Goal: Information Seeking & Learning: Learn about a topic

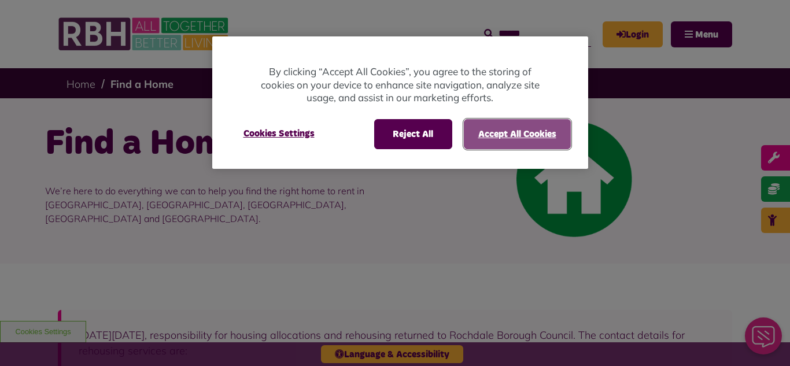
click at [524, 134] on button "Accept All Cookies" at bounding box center [517, 134] width 107 height 30
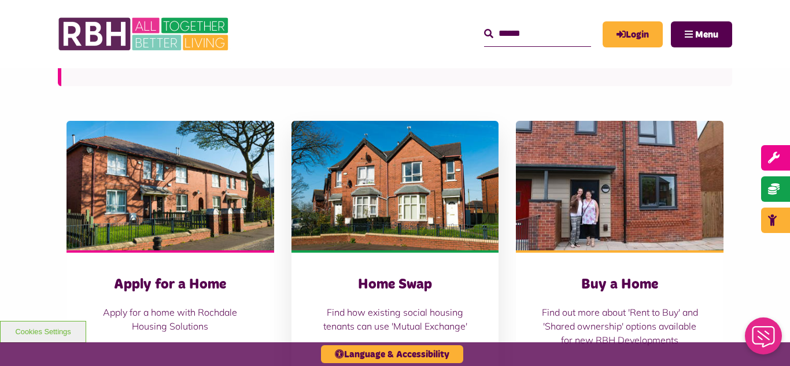
scroll to position [453, 0]
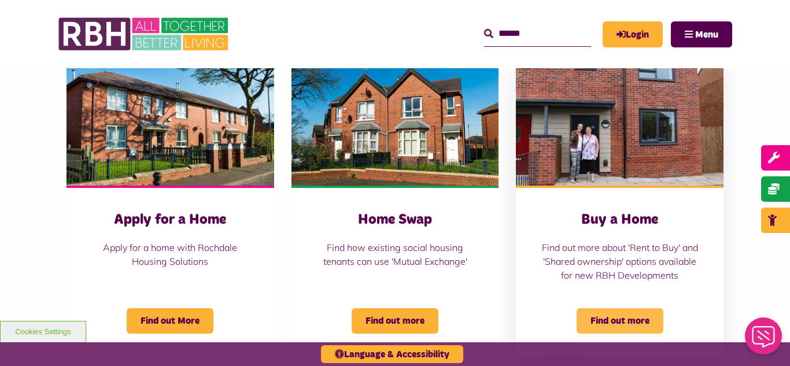
click at [616, 320] on span "Find out more" at bounding box center [619, 320] width 87 height 25
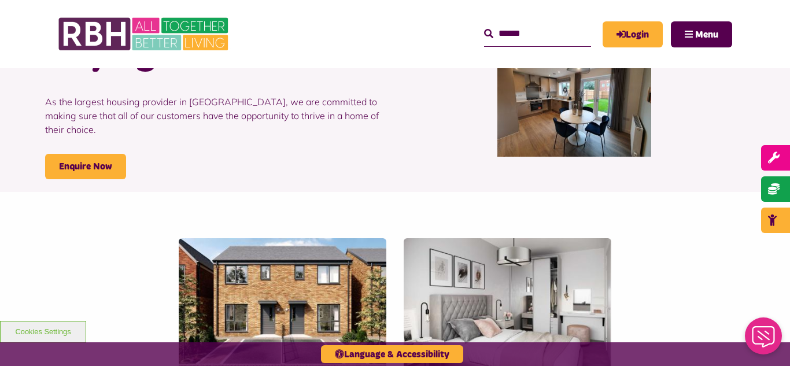
scroll to position [259, 0]
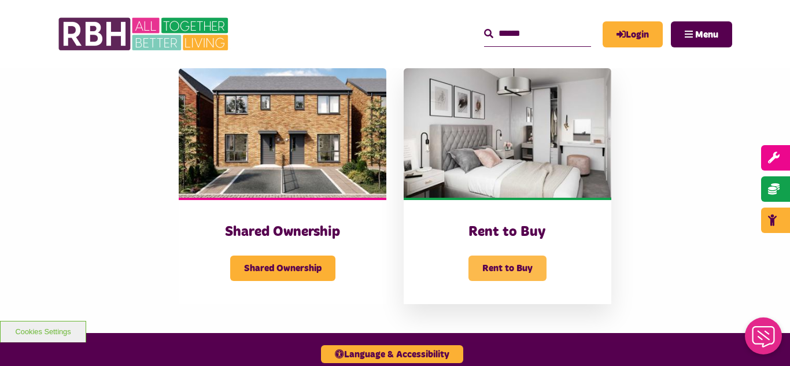
click at [508, 270] on span "Rent to Buy" at bounding box center [507, 267] width 78 height 25
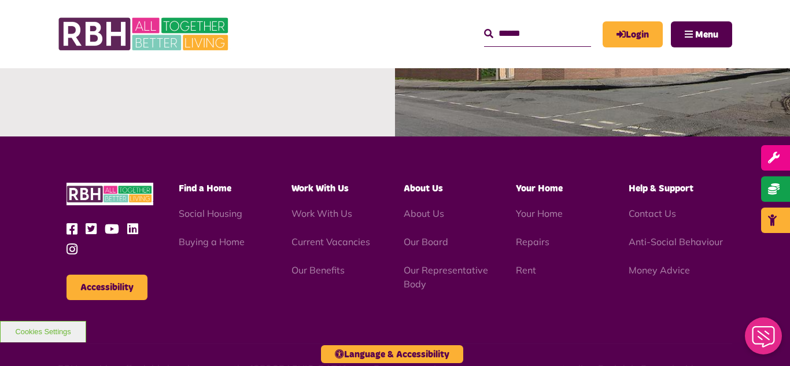
scroll to position [1361, 0]
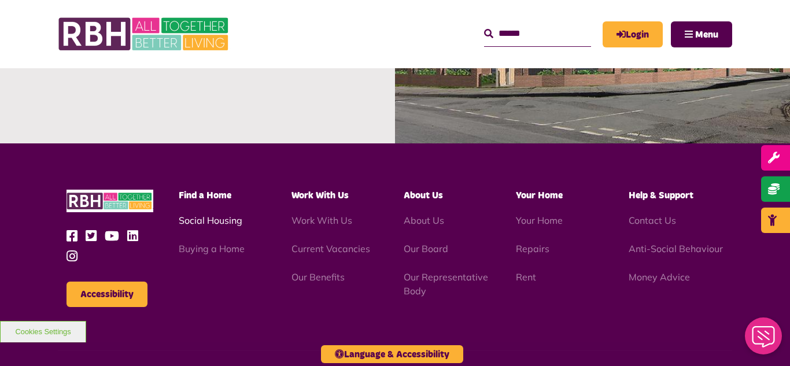
click at [223, 223] on link "Social Housing" at bounding box center [211, 220] width 64 height 12
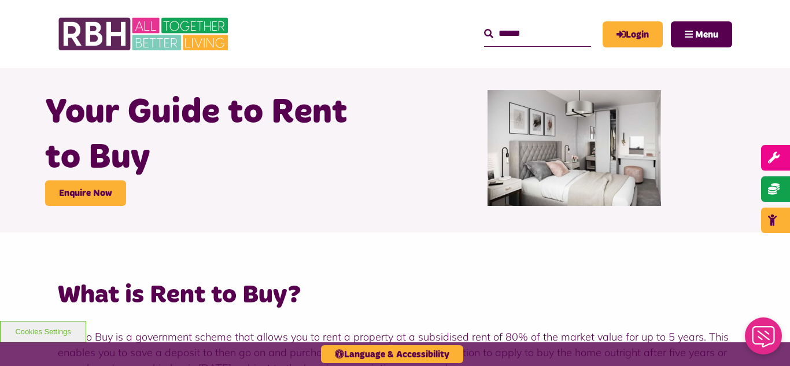
scroll to position [0, 0]
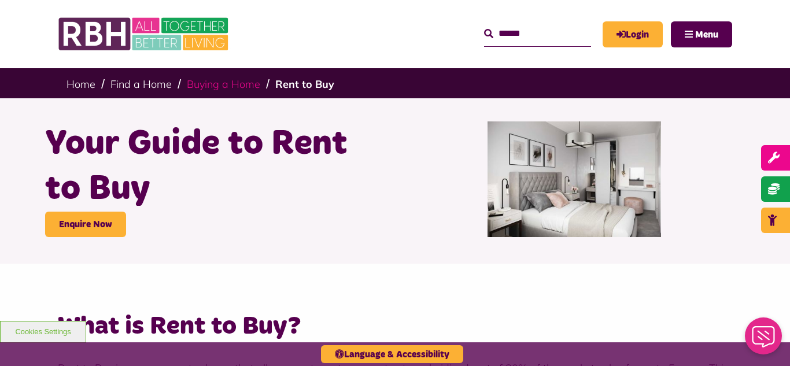
click at [192, 86] on link "Buying a Home" at bounding box center [223, 83] width 73 height 13
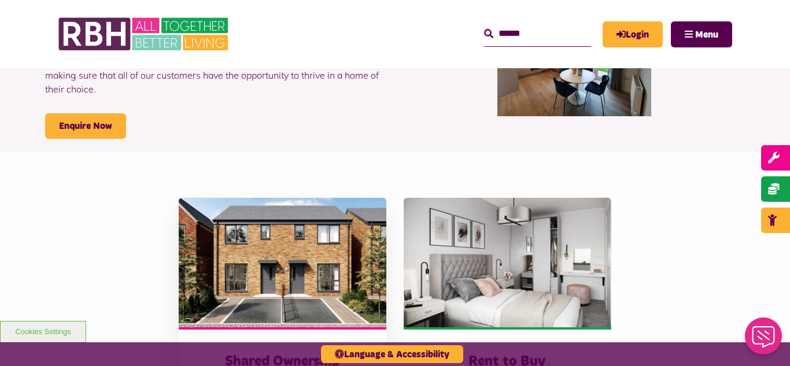
scroll to position [194, 0]
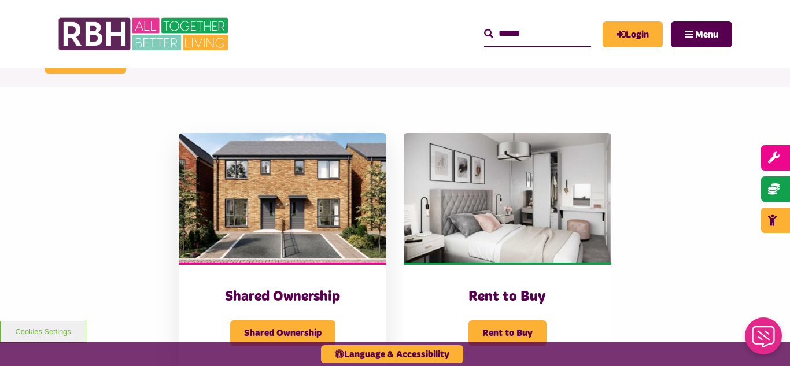
click at [303, 177] on img at bounding box center [283, 197] width 208 height 129
